Goal: Task Accomplishment & Management: Use online tool/utility

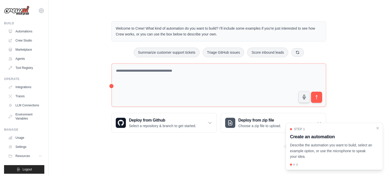
click at [88, 71] on div "Welcome to Crew! What kind of automation do you want to build? I'll include som…" at bounding box center [219, 77] width 324 height 128
click at [376, 127] on icon "Close walkthrough" at bounding box center [378, 128] width 5 height 5
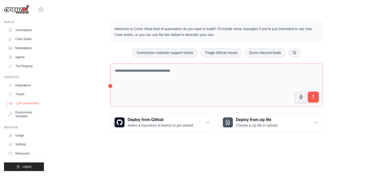
scroll to position [6, 0]
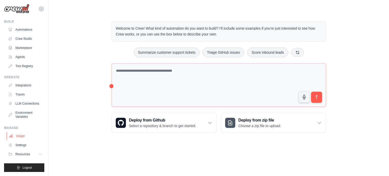
click at [27, 138] on link "Usage" at bounding box center [26, 136] width 38 height 8
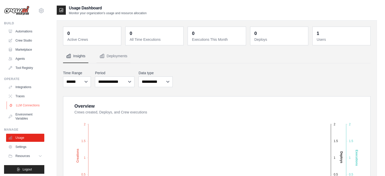
click at [23, 105] on link "LLM Connections" at bounding box center [26, 105] width 38 height 8
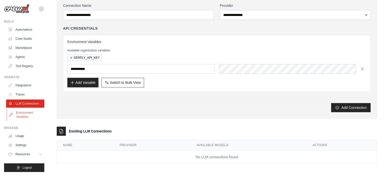
scroll to position [6, 0]
click at [24, 53] on link "Agents" at bounding box center [26, 57] width 38 height 8
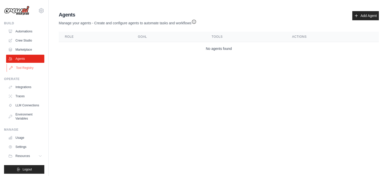
click at [25, 68] on link "Tool Registry" at bounding box center [26, 68] width 38 height 8
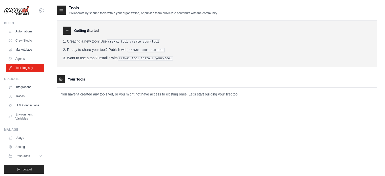
click at [30, 45] on ul "Automations Crew Studio Marketplace Agents Tool Registry" at bounding box center [25, 49] width 38 height 45
click at [30, 41] on link "Crew Studio" at bounding box center [26, 40] width 38 height 8
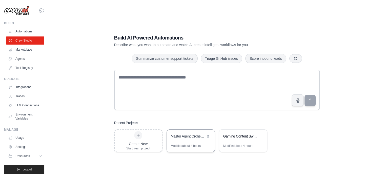
click at [188, 143] on div "Master Agent Orchestration System" at bounding box center [191, 137] width 48 height 14
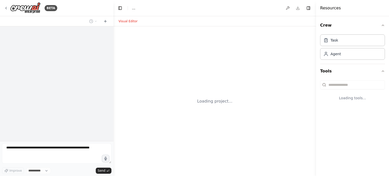
select select "****"
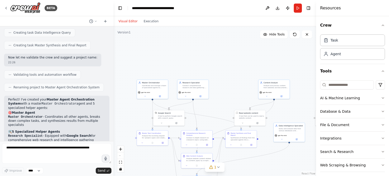
scroll to position [282, 0]
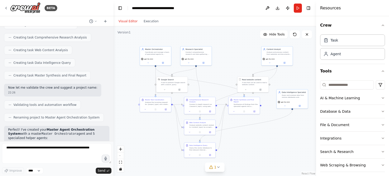
drag, startPoint x: 218, startPoint y: 94, endPoint x: 221, endPoint y: 60, distance: 33.6
click at [221, 60] on div ".deletable-edge-delete-btn { width: 20px; height: 20px; border: 0px solid #ffff…" at bounding box center [215, 101] width 203 height 150
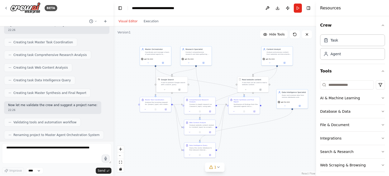
scroll to position [206, 0]
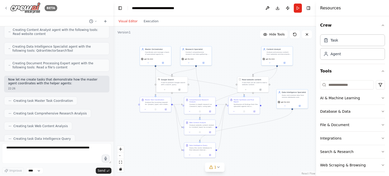
click at [8, 5] on div "BETA" at bounding box center [30, 7] width 53 height 11
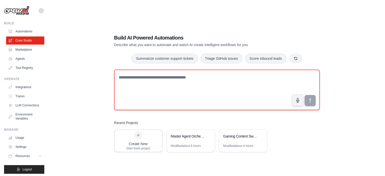
click at [151, 79] on textarea at bounding box center [217, 90] width 206 height 41
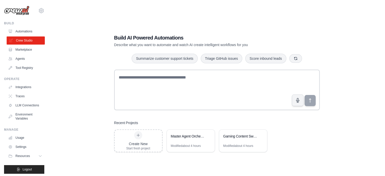
click at [16, 39] on link "Crew Studio" at bounding box center [26, 40] width 38 height 8
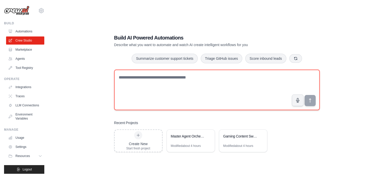
paste textarea "**********"
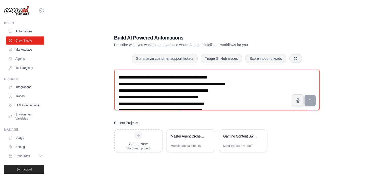
click at [169, 84] on textarea at bounding box center [217, 90] width 206 height 41
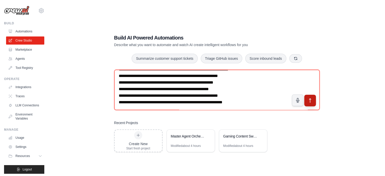
type textarea "**********"
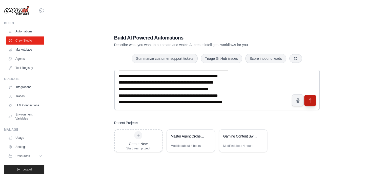
click at [311, 100] on icon "submit" at bounding box center [310, 100] width 5 height 5
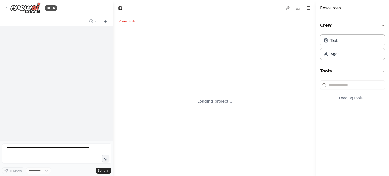
select select "****"
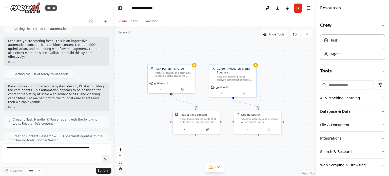
scroll to position [178, 0]
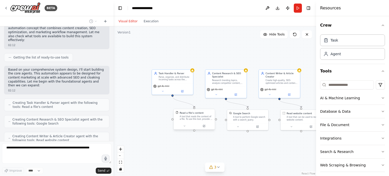
click at [188, 116] on div "A tool that reads the content of a file. To use this tool, provide a 'file_path…" at bounding box center [196, 117] width 33 height 5
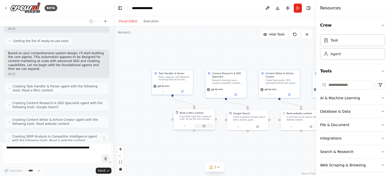
click at [202, 127] on button at bounding box center [204, 126] width 19 height 4
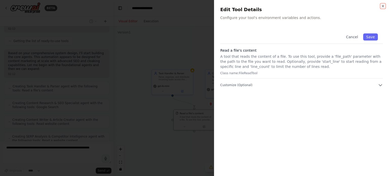
scroll to position [224, 0]
click at [161, 106] on div at bounding box center [194, 88] width 389 height 176
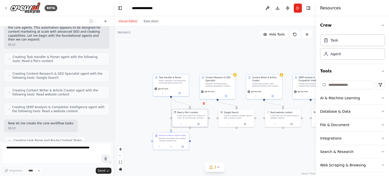
scroll to position [237, 0]
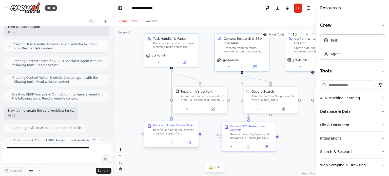
click at [189, 145] on div at bounding box center [171, 142] width 54 height 9
click at [190, 144] on icon at bounding box center [189, 142] width 3 height 3
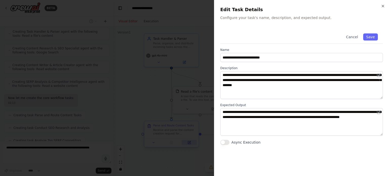
scroll to position [262, 0]
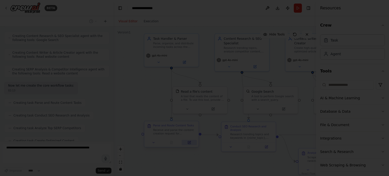
click at [190, 144] on div at bounding box center [194, 88] width 389 height 176
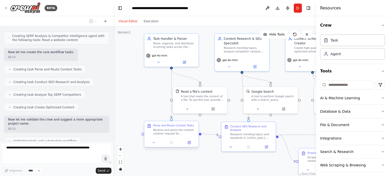
scroll to position [312, 0]
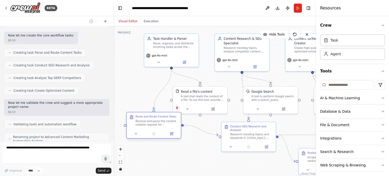
drag, startPoint x: 176, startPoint y: 136, endPoint x: 159, endPoint y: 125, distance: 19.9
click at [159, 125] on div "Parse and Route Content Tasks Receive and parse the content creation request fo…" at bounding box center [154, 121] width 54 height 17
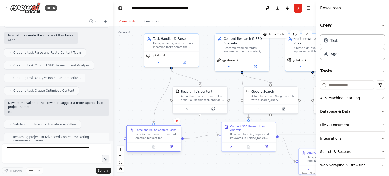
drag, startPoint x: 159, startPoint y: 125, endPoint x: 159, endPoint y: 139, distance: 13.4
click at [159, 139] on div "Receive and parse the content creation request for {niche_topic}. Analyze the r…" at bounding box center [157, 136] width 43 height 7
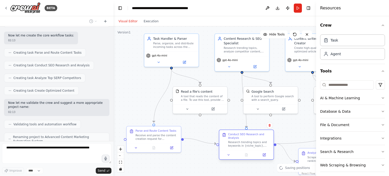
drag, startPoint x: 244, startPoint y: 135, endPoint x: 241, endPoint y: 140, distance: 5.4
click at [241, 145] on div "Conduct SEO Research and Analysis Research trending topics and keywords in {nic…" at bounding box center [246, 140] width 54 height 20
click at [241, 141] on div "Research trending topics and keywords in {niche_topic}, analyze search volumes …" at bounding box center [249, 144] width 43 height 7
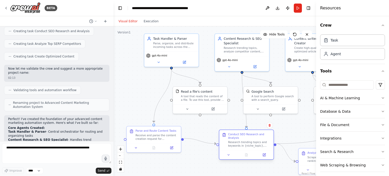
click at [241, 141] on div "Research trending topics and keywords in {niche_topic}, analyze search volumes …" at bounding box center [249, 144] width 43 height 7
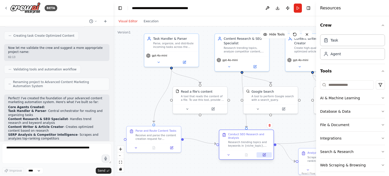
click at [262, 153] on button at bounding box center [264, 154] width 15 height 5
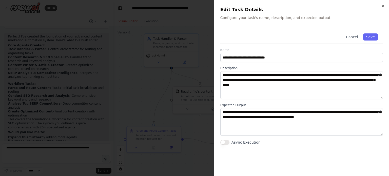
scroll to position [433, 0]
click at [185, 130] on div at bounding box center [194, 88] width 389 height 176
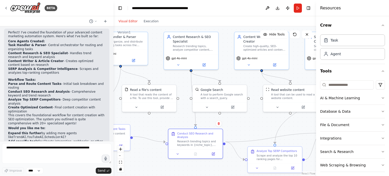
drag, startPoint x: 228, startPoint y: 127, endPoint x: 177, endPoint y: 125, distance: 51.0
click at [177, 125] on div ".deletable-edge-delete-btn { width: 20px; height: 20px; border: 0px solid #ffff…" at bounding box center [215, 101] width 203 height 150
click at [122, 134] on div "Receive and parse the content creation request for {niche_topic}. Analyze the r…" at bounding box center [106, 134] width 43 height 7
drag, startPoint x: 146, startPoint y: 138, endPoint x: 146, endPoint y: 143, distance: 5.3
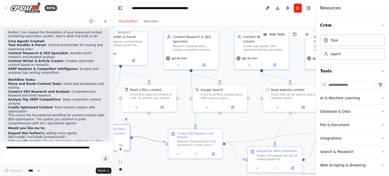
click at [146, 143] on div ".deletable-edge-delete-btn { width: 20px; height: 20px; border: 0px solid #ffff…" at bounding box center [215, 101] width 203 height 150
click at [148, 140] on icon "Edge from 4d3f121e-a5f7-42a0-85c1-54b019de1ea3 to ac0006d3-1910-46e4-b307-8cb50…" at bounding box center [149, 139] width 32 height 5
click at [148, 140] on icon at bounding box center [149, 140] width 3 height 4
click at [217, 167] on icon at bounding box center [218, 167] width 2 height 1
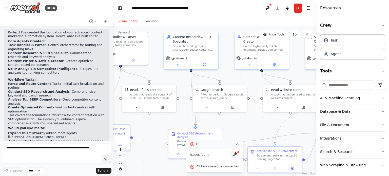
click at [232, 153] on button at bounding box center [235, 154] width 9 height 6
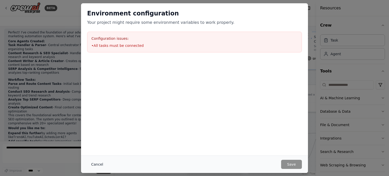
click at [98, 165] on button "Cancel" at bounding box center [97, 164] width 20 height 9
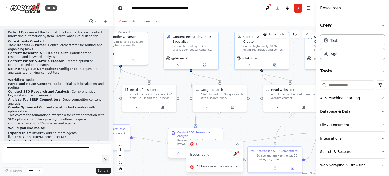
drag, startPoint x: 131, startPoint y: 138, endPoint x: 167, endPoint y: 142, distance: 36.8
click at [167, 142] on div ".deletable-edge-delete-btn { width: 20px; height: 20px; border: 0px solid #ffff…" at bounding box center [215, 101] width 203 height 150
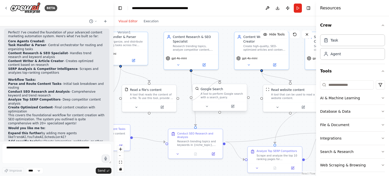
click at [191, 98] on div at bounding box center [191, 97] width 3 height 3
click at [132, 137] on div at bounding box center [131, 137] width 3 height 3
drag, startPoint x: 192, startPoint y: 98, endPoint x: 134, endPoint y: 136, distance: 69.2
click at [71, 10] on div ".deletable-edge-delete-btn { width: 20px; height: 20px; border: 0px solid #ffff…" at bounding box center [71, 10] width 0 height 0
click at [177, 98] on div at bounding box center [178, 97] width 3 height 3
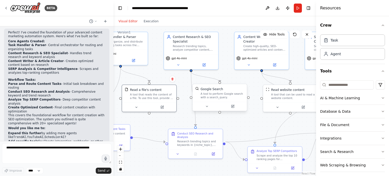
click at [191, 98] on div at bounding box center [191, 97] width 3 height 3
drag, startPoint x: 190, startPoint y: 98, endPoint x: 177, endPoint y: 100, distance: 13.3
click at [177, 100] on div ".deletable-edge-delete-btn { width: 20px; height: 20px; border: 0px solid #ffff…" at bounding box center [215, 101] width 203 height 150
drag, startPoint x: 205, startPoint y: 98, endPoint x: 201, endPoint y: 97, distance: 3.9
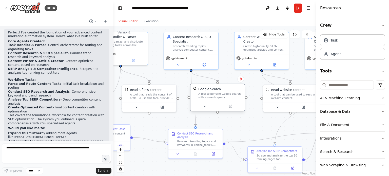
click at [201, 97] on div "A tool to perform Google search with a search_query." at bounding box center [220, 95] width 44 height 7
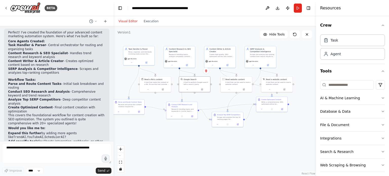
drag, startPoint x: 275, startPoint y: 133, endPoint x: 244, endPoint y: 103, distance: 42.8
click at [244, 103] on div ".deletable-edge-delete-btn { width: 20px; height: 20px; border: 0px solid #ffff…" at bounding box center [215, 101] width 203 height 150
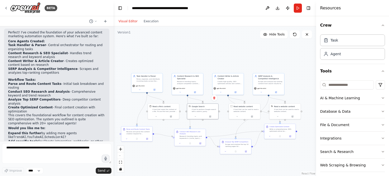
drag, startPoint x: 188, startPoint y: 122, endPoint x: 196, endPoint y: 150, distance: 28.3
click at [196, 150] on div ".deletable-edge-delete-btn { width: 20px; height: 20px; border: 0px solid #ffff…" at bounding box center [215, 101] width 203 height 150
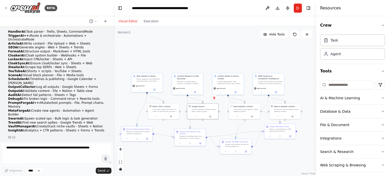
scroll to position [0, 0]
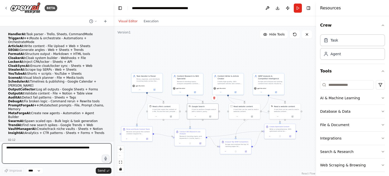
click at [79, 147] on textarea at bounding box center [56, 153] width 109 height 20
paste textarea "**********"
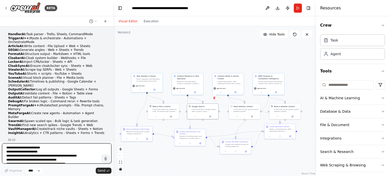
scroll to position [27, 0]
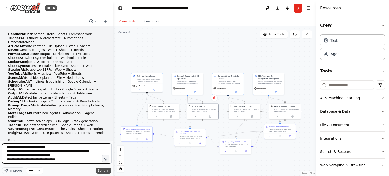
type textarea "**********"
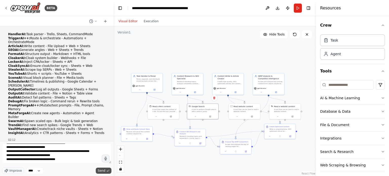
click at [105, 173] on button "Send" at bounding box center [104, 171] width 16 height 6
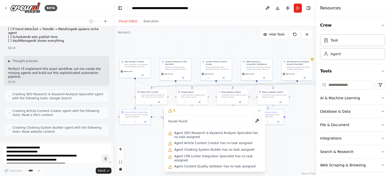
scroll to position [629, 0]
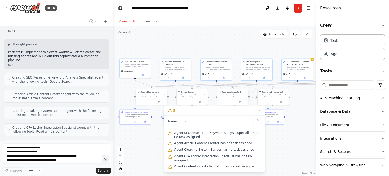
drag, startPoint x: 149, startPoint y: 153, endPoint x: 136, endPoint y: 139, distance: 18.8
click at [136, 139] on div ".deletable-edge-delete-btn { width: 20px; height: 20px; border: 0px solid #ffff…" at bounding box center [215, 101] width 203 height 150
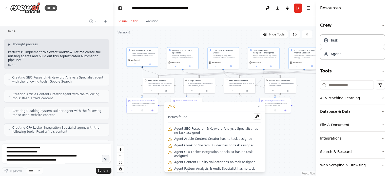
scroll to position [646, 0]
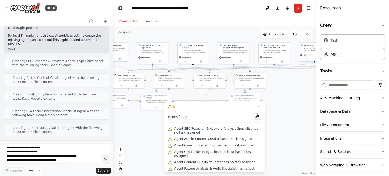
drag, startPoint x: 136, startPoint y: 139, endPoint x: 113, endPoint y: 123, distance: 28.3
click at [113, 123] on div "BETA HandlerAI: Task parser - Trello, Sheets, CommandMode TriggerAI++: Route & …" at bounding box center [194, 88] width 389 height 176
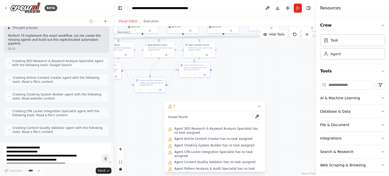
drag, startPoint x: 157, startPoint y: 131, endPoint x: 109, endPoint y: 105, distance: 54.1
click at [103, 102] on div "BETA HandlerAI: Task parser - Trello, Sheets, CommandMode TriggerAI++: Route & …" at bounding box center [194, 88] width 389 height 176
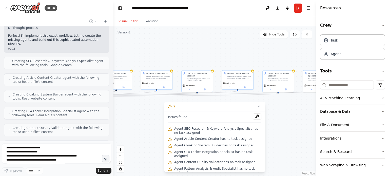
drag, startPoint x: 270, startPoint y: 62, endPoint x: 123, endPoint y: 120, distance: 158.4
click at [123, 120] on div ".deletable-edge-delete-btn { width: 20px; height: 20px; border: 0px solid #ffff…" at bounding box center [215, 101] width 203 height 150
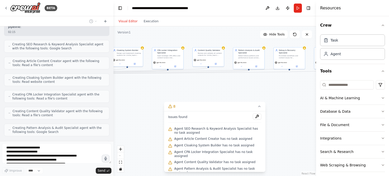
drag, startPoint x: 153, startPoint y: 140, endPoint x: 125, endPoint y: 116, distance: 36.5
click at [125, 116] on div ".deletable-edge-delete-btn { width: 20px; height: 20px; border: 0px solid #ffff…" at bounding box center [215, 101] width 203 height 150
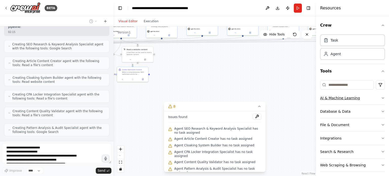
drag, startPoint x: 145, startPoint y: 111, endPoint x: 326, endPoint y: 93, distance: 182.1
click at [326, 93] on div "BETA HandlerAI: Task parser - Trello, Sheets, CommandMode TriggerAI++: Route & …" at bounding box center [194, 88] width 389 height 176
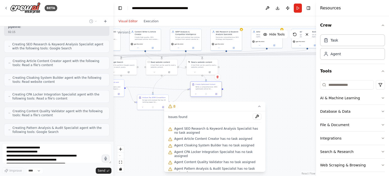
scroll to position [679, 0]
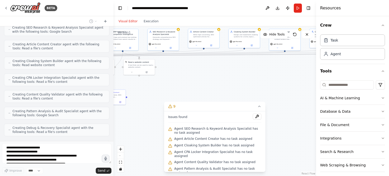
drag, startPoint x: 211, startPoint y: 82, endPoint x: 142, endPoint y: 90, distance: 69.4
click at [126, 91] on div "Create Optimized Content Write a comprehensive, SEO-optimized article for {nich…" at bounding box center [110, 95] width 31 height 10
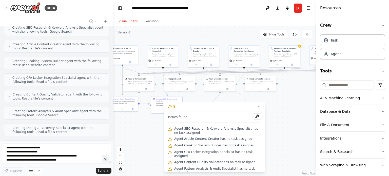
drag, startPoint x: 204, startPoint y: 64, endPoint x: 333, endPoint y: 82, distance: 130.4
click at [333, 82] on div "BETA HandlerAI: Task parser - Trello, Sheets, CommandMode TriggerAI++: Route & …" at bounding box center [194, 88] width 389 height 176
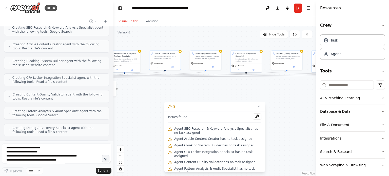
scroll to position [696, 0]
drag, startPoint x: 303, startPoint y: 116, endPoint x: 119, endPoint y: 133, distance: 185.3
click at [119, 133] on div ".deletable-edge-delete-btn { width: 20px; height: 20px; border: 0px solid #ffff…" at bounding box center [215, 101] width 203 height 150
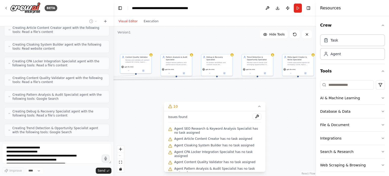
drag, startPoint x: 284, startPoint y: 109, endPoint x: 150, endPoint y: 100, distance: 134.9
click at [150, 100] on div ".deletable-edge-delete-btn { width: 20px; height: 20px; border: 0px solid #ffff…" at bounding box center [215, 101] width 203 height 150
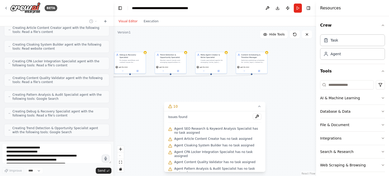
drag, startPoint x: 191, startPoint y: 87, endPoint x: 176, endPoint y: 88, distance: 15.0
click at [176, 88] on div ".deletable-edge-delete-btn { width: 20px; height: 20px; border: 0px solid #ffff…" at bounding box center [215, 101] width 203 height 150
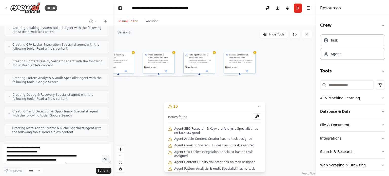
drag, startPoint x: 220, startPoint y: 84, endPoint x: 200, endPoint y: 86, distance: 19.8
click at [202, 85] on div ".deletable-edge-delete-btn { width: 20px; height: 20px; border: 0px solid #ffff…" at bounding box center [215, 101] width 203 height 150
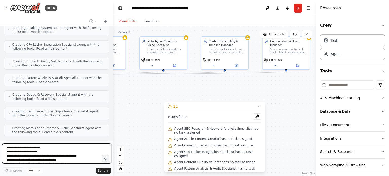
scroll to position [742, 0]
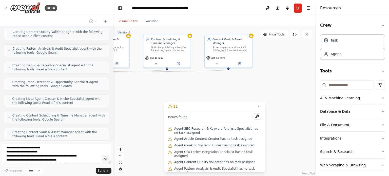
drag, startPoint x: 229, startPoint y: 88, endPoint x: 178, endPoint y: 86, distance: 51.2
click at [178, 86] on div ".deletable-edge-delete-btn { width: 20px; height: 20px; border: 0px solid #ffff…" at bounding box center [215, 101] width 203 height 150
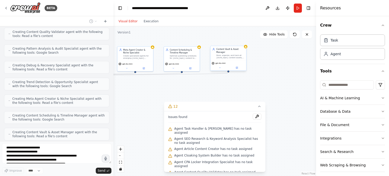
scroll to position [754, 0]
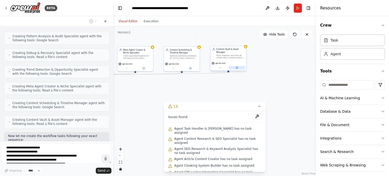
click at [234, 68] on button at bounding box center [237, 68] width 16 height 4
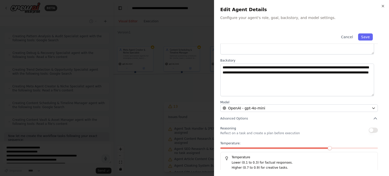
scroll to position [767, 0]
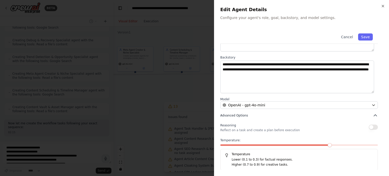
click at [239, 114] on span "Advanced Options" at bounding box center [234, 116] width 28 height 4
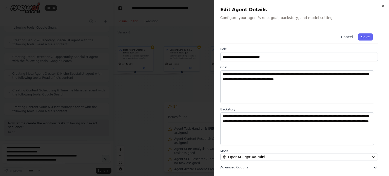
scroll to position [1, 0]
drag, startPoint x: 246, startPoint y: 164, endPoint x: 246, endPoint y: 167, distance: 3.1
click at [246, 164] on div "**********" at bounding box center [301, 99] width 163 height 142
click at [246, 167] on button "Advanced Options" at bounding box center [299, 167] width 158 height 5
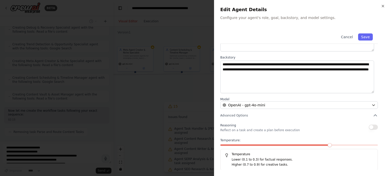
scroll to position [792, 0]
click at [190, 111] on div at bounding box center [194, 88] width 389 height 176
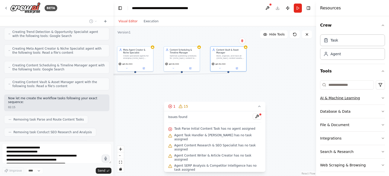
click at [353, 97] on button "AI & Machine Learning" at bounding box center [352, 97] width 65 height 13
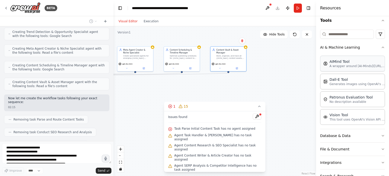
scroll to position [805, 0]
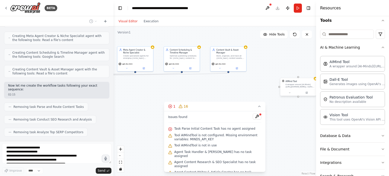
click at [293, 87] on div "A wrapper around [AI-Minds](https://mindsdb.com/minds). Useful for when you nee…" at bounding box center [300, 85] width 29 height 5
drag, startPoint x: 293, startPoint y: 87, endPoint x: 266, endPoint y: 87, distance: 27.1
click at [266, 87] on div "A wrapper around [AI-Minds](https://mindsdb.com/minds). Useful for when you nee…" at bounding box center [273, 85] width 29 height 5
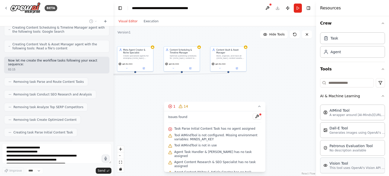
scroll to position [78, 0]
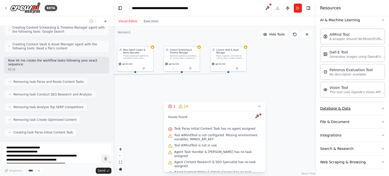
click at [347, 103] on button "Database & Data" at bounding box center [352, 108] width 65 height 13
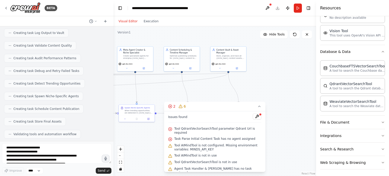
scroll to position [1013, 0]
